Goal: Use online tool/utility

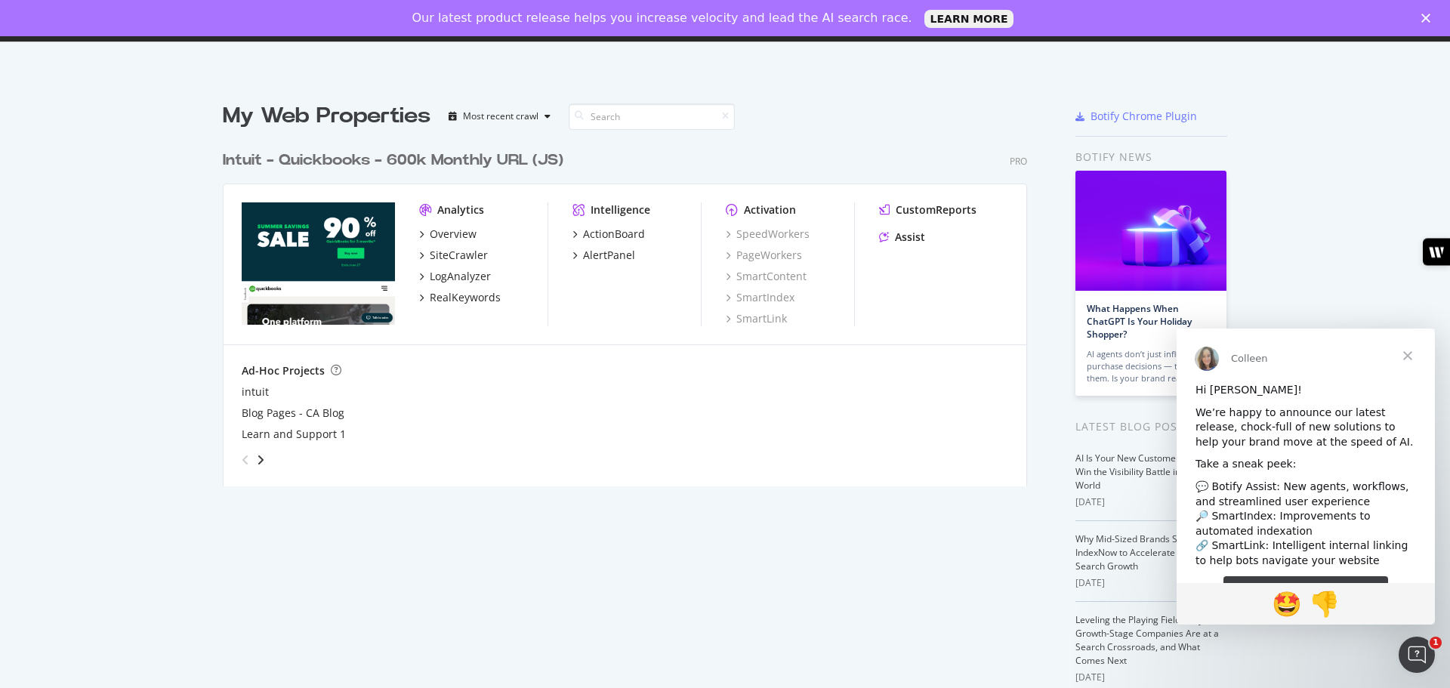
click at [1410, 359] on span "Close" at bounding box center [1408, 356] width 54 height 54
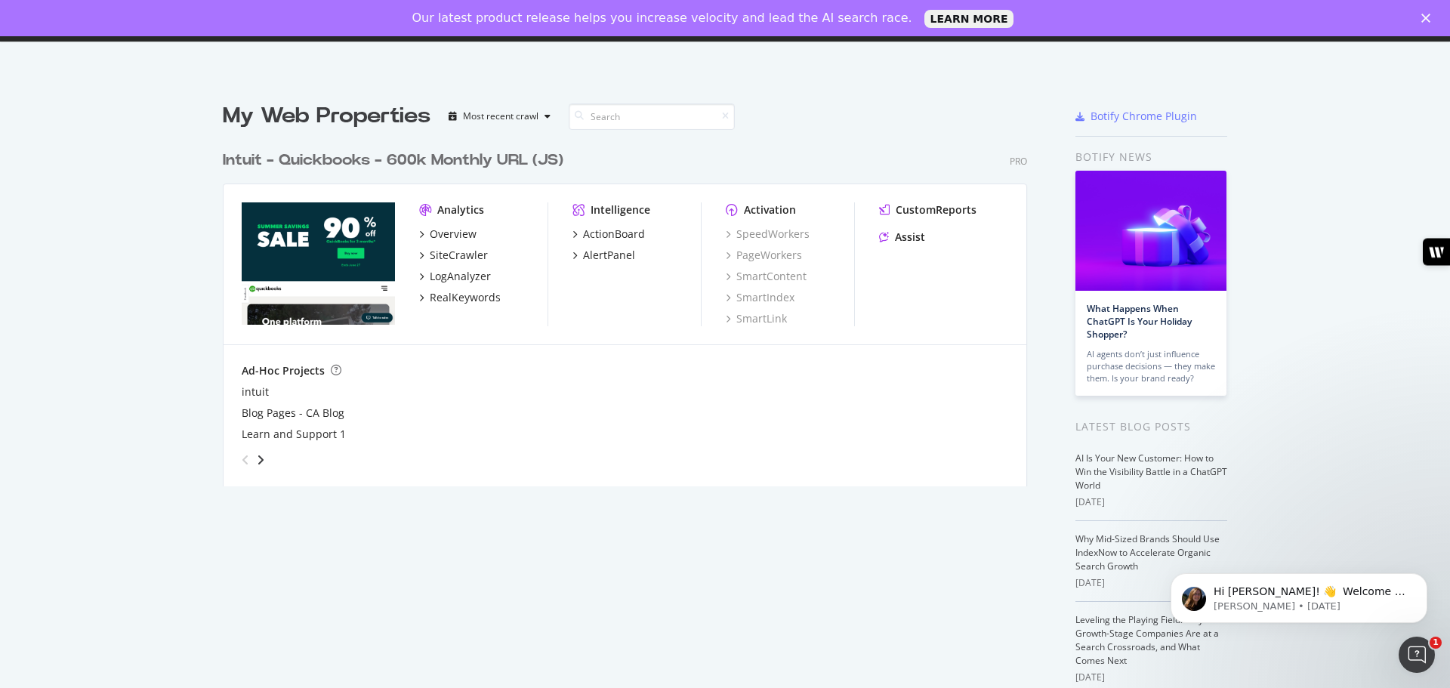
click at [1431, 17] on div "Close" at bounding box center [1428, 18] width 15 height 9
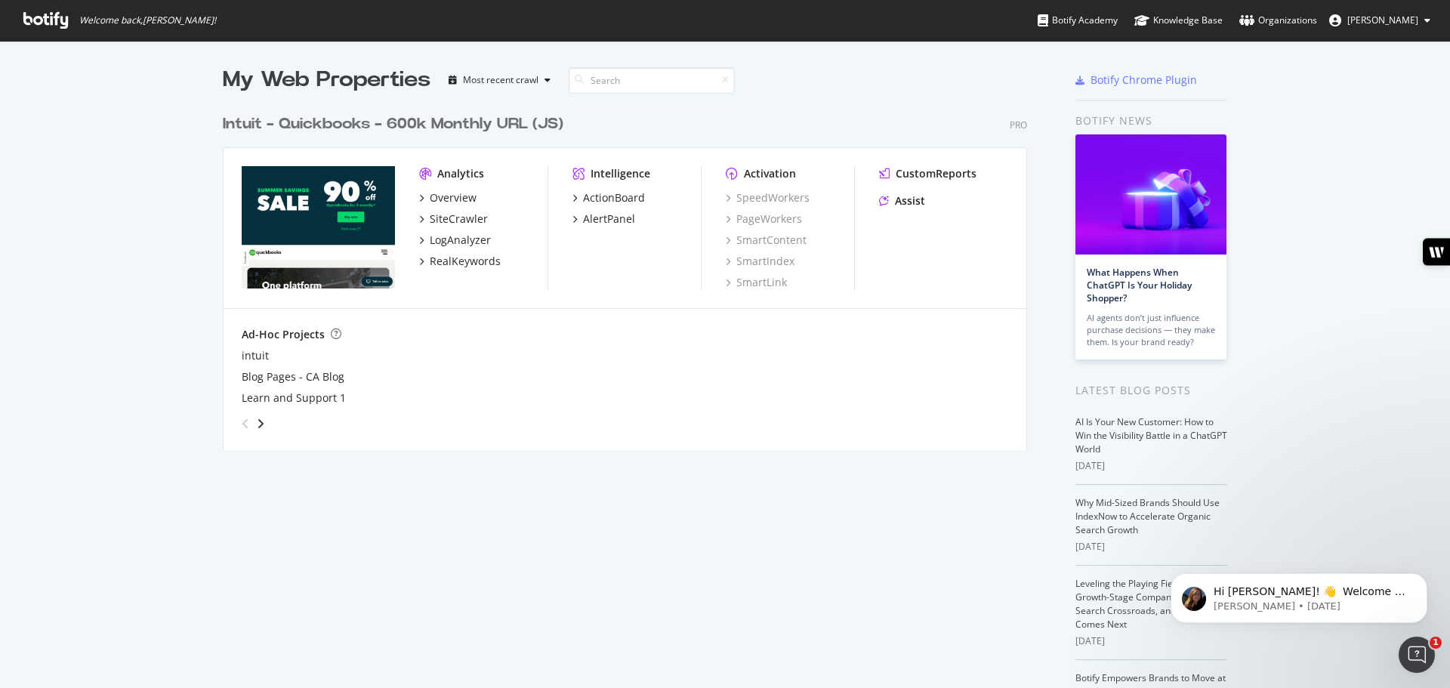
click at [1389, 26] on span "[PERSON_NAME]" at bounding box center [1382, 20] width 71 height 13
click at [1359, 217] on div "My Web Properties Most recent crawl Intuit - Quickbooks - 600k Monthly URL (JS)…" at bounding box center [725, 418] width 1450 height 754
click at [909, 200] on div "Assist" at bounding box center [910, 200] width 30 height 15
